Goal: Task Accomplishment & Management: Manage account settings

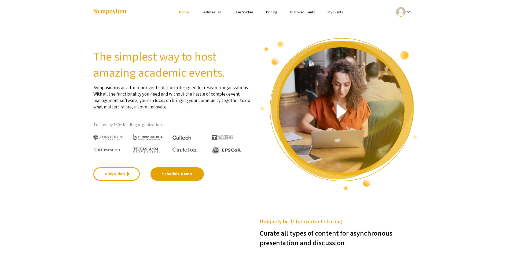
click at [334, 13] on link "My Events" at bounding box center [334, 12] width 15 height 5
click at [339, 23] on button "Events I've organized" at bounding box center [344, 23] width 46 height 13
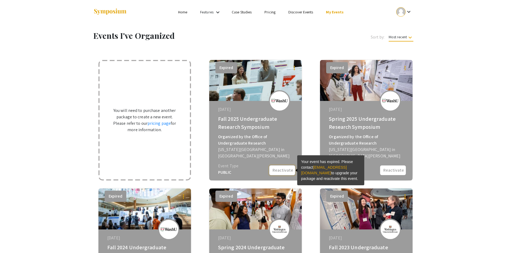
click at [281, 169] on button "Reactivate" at bounding box center [282, 170] width 27 height 11
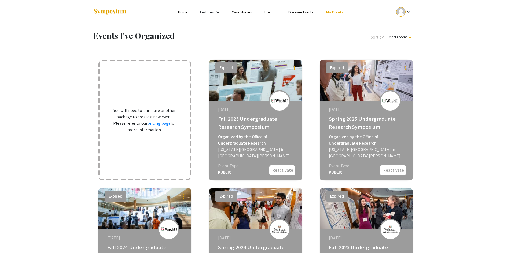
click at [287, 35] on div "Sort by: Most recent keyboard_arrow_down" at bounding box center [352, 36] width 131 height 10
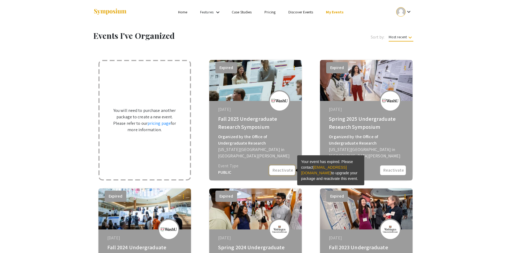
click at [284, 169] on button "Reactivate" at bounding box center [282, 170] width 27 height 11
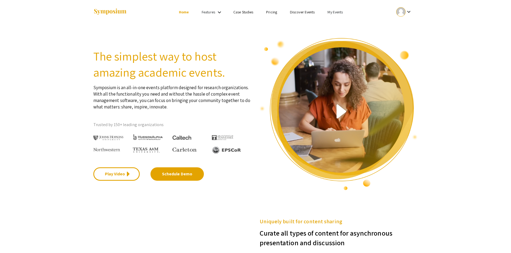
click at [342, 12] on link "My Events" at bounding box center [334, 12] width 15 height 5
click at [343, 22] on button "Events I've organized" at bounding box center [344, 23] width 46 height 13
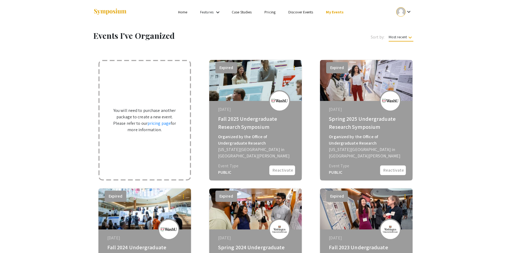
click at [406, 13] on mat-icon "keyboard_arrow_down" at bounding box center [408, 12] width 6 height 6
click at [408, 25] on button "My Account" at bounding box center [406, 26] width 33 height 13
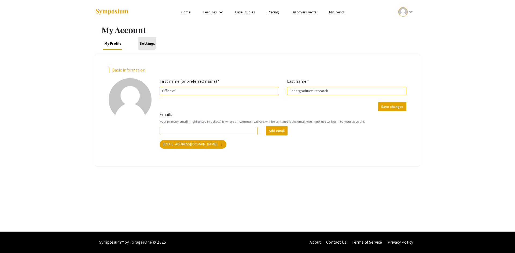
click at [146, 42] on link "Settings" at bounding box center [147, 43] width 18 height 13
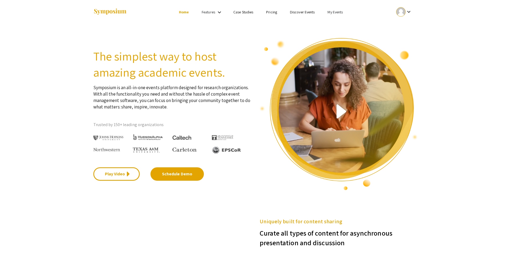
click at [339, 13] on link "My Events" at bounding box center [334, 12] width 15 height 5
click at [344, 22] on button "Events I've organized" at bounding box center [344, 23] width 46 height 13
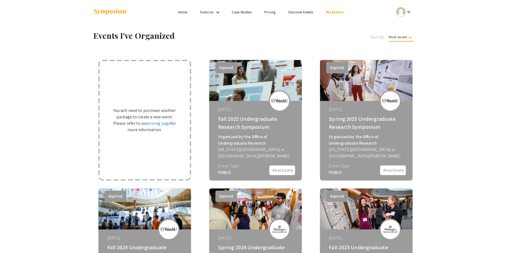
click at [264, 90] on img at bounding box center [255, 80] width 92 height 41
